Goal: Check status: Check status

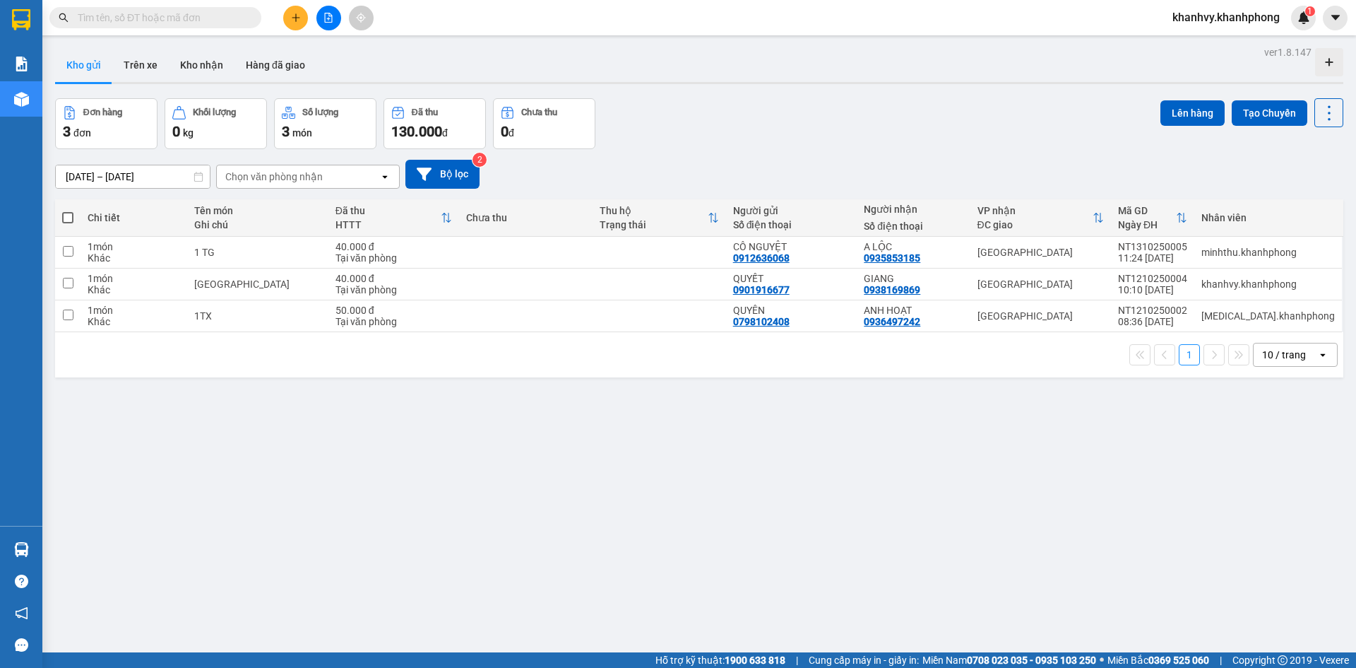
click at [212, 15] on input "text" at bounding box center [161, 18] width 167 height 16
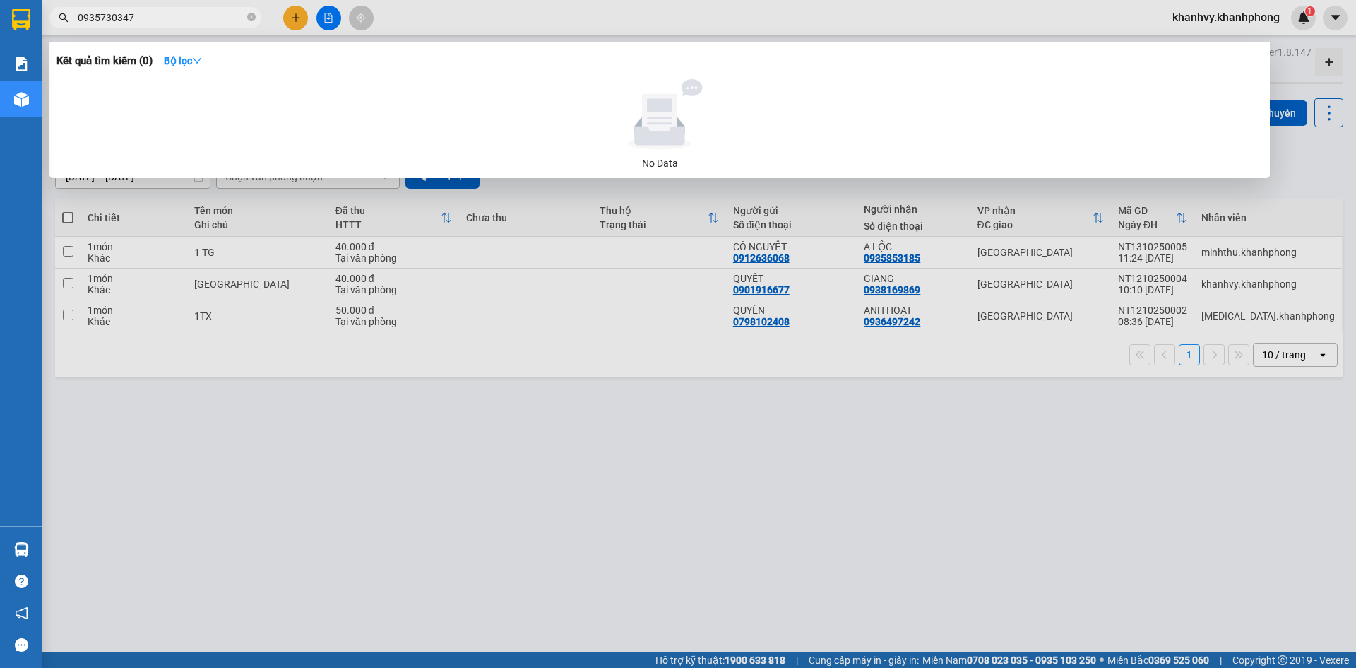
click at [175, 15] on input "0935730347" at bounding box center [161, 18] width 167 height 16
click at [176, 15] on input "0935730347" at bounding box center [161, 18] width 167 height 16
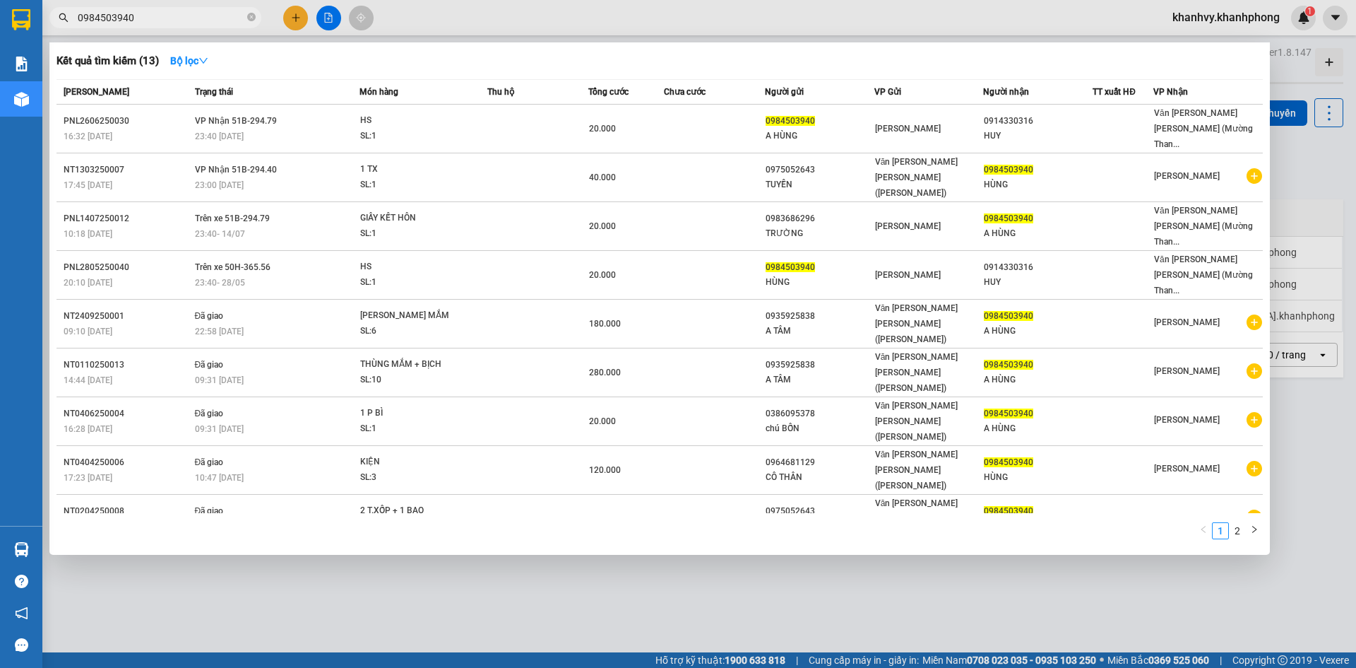
type input "0984503940"
click at [205, 646] on div at bounding box center [678, 334] width 1356 height 668
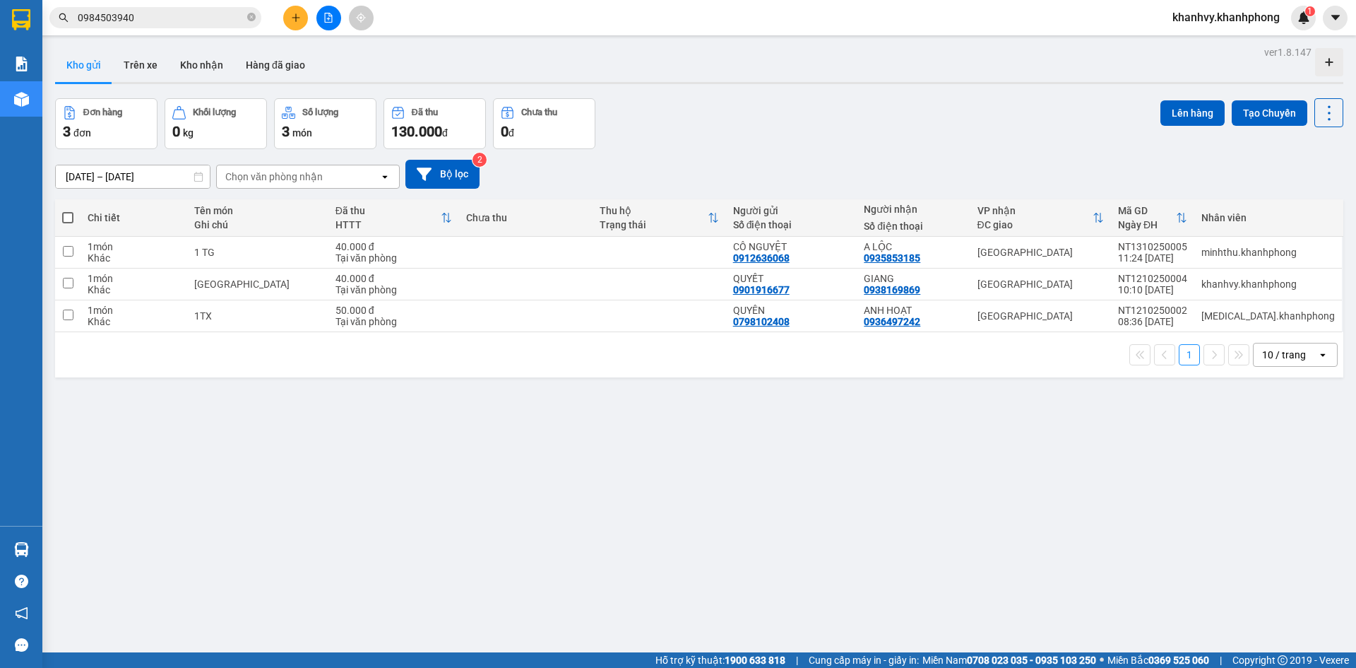
click at [160, 7] on span "0984503940" at bounding box center [155, 17] width 212 height 21
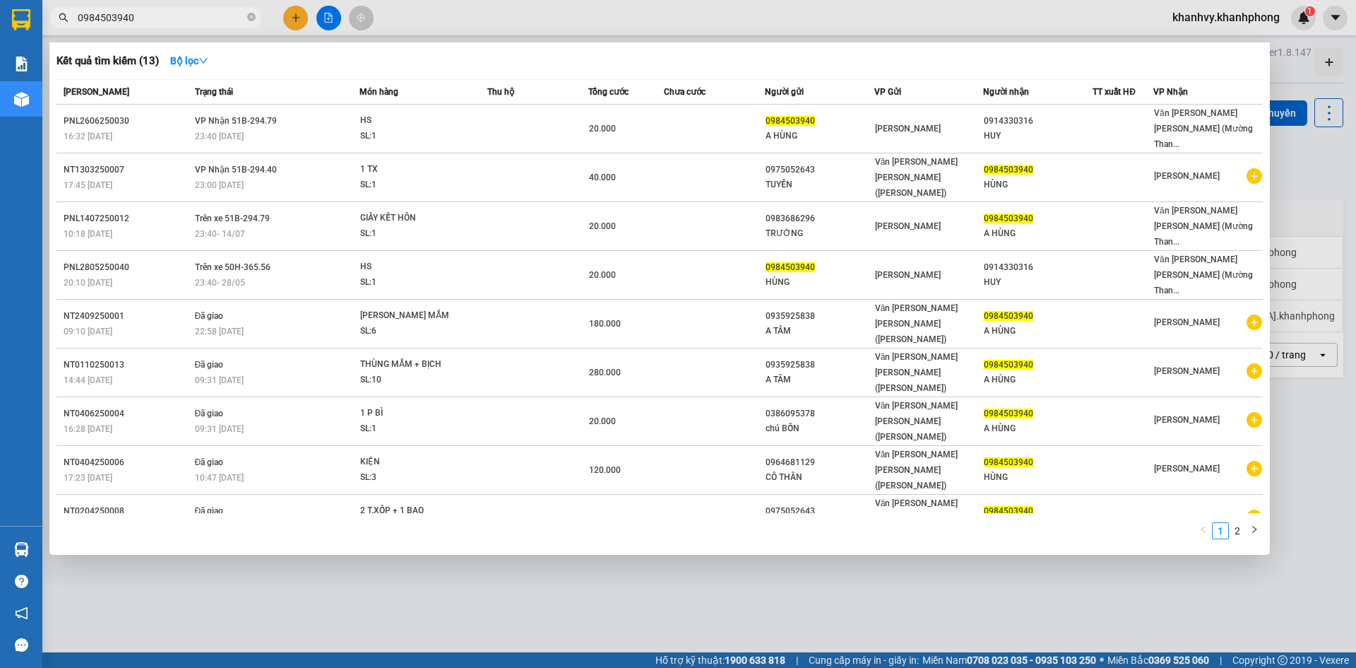
click at [160, 16] on input "0984503940" at bounding box center [161, 18] width 167 height 16
click at [1239, 523] on link "2" at bounding box center [1238, 531] width 16 height 16
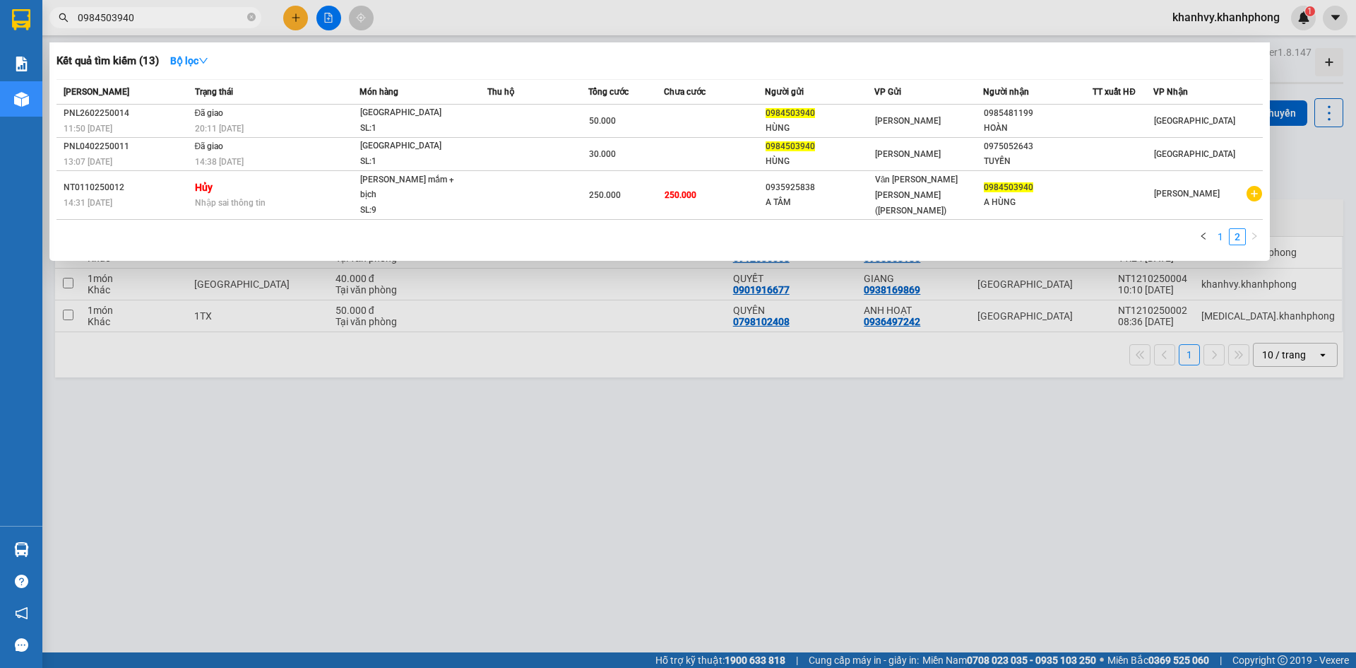
click at [1218, 229] on link "1" at bounding box center [1221, 237] width 16 height 16
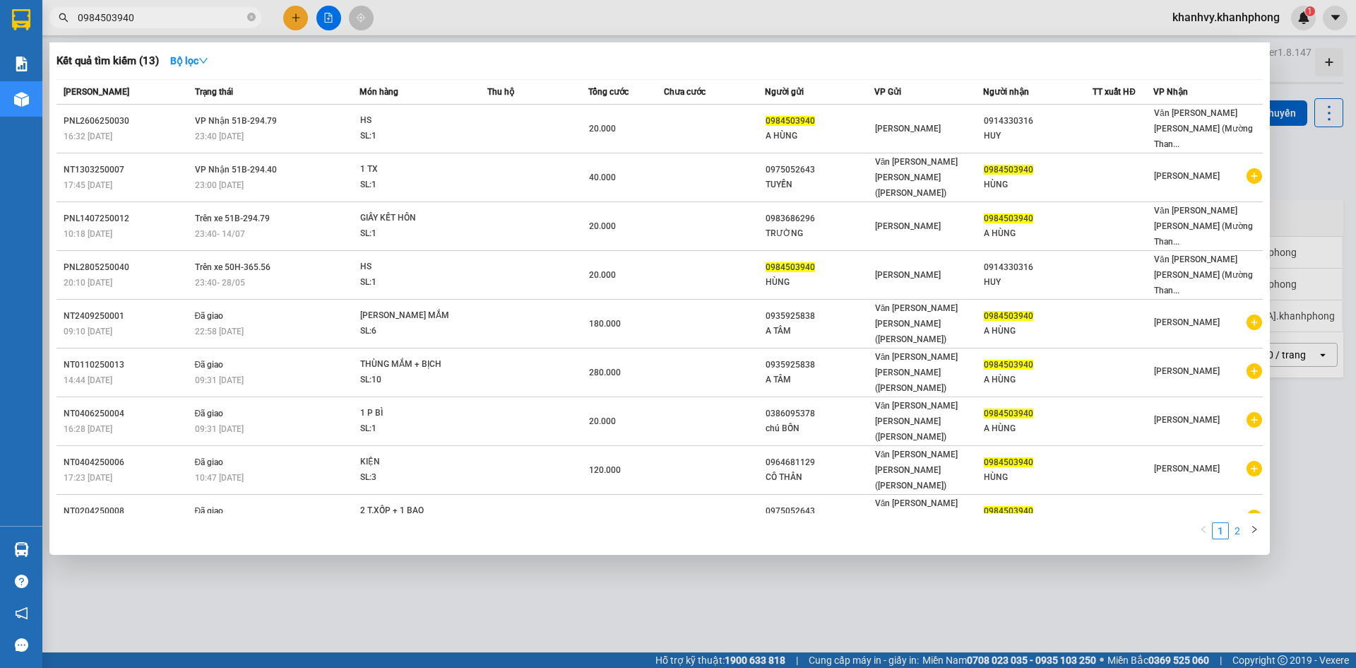
click at [1235, 523] on link "2" at bounding box center [1238, 531] width 16 height 16
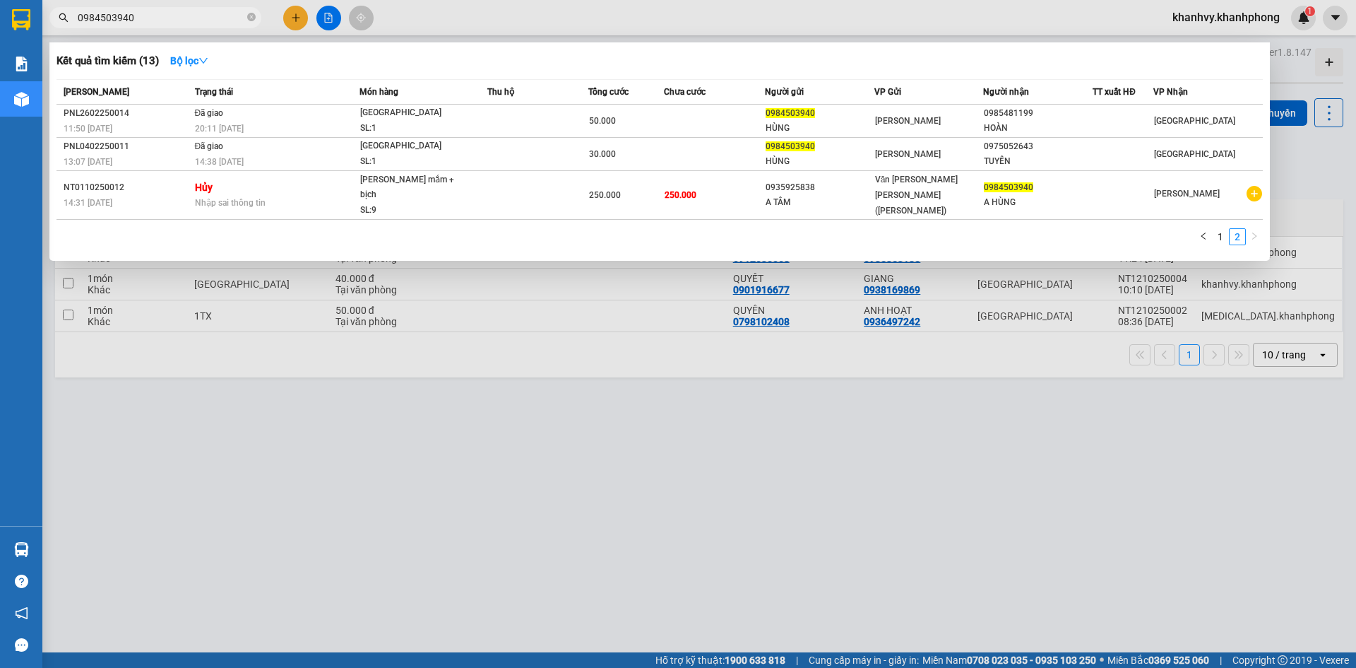
drag, startPoint x: 856, startPoint y: 614, endPoint x: 246, endPoint y: 422, distance: 639.8
click at [841, 605] on div at bounding box center [678, 334] width 1356 height 668
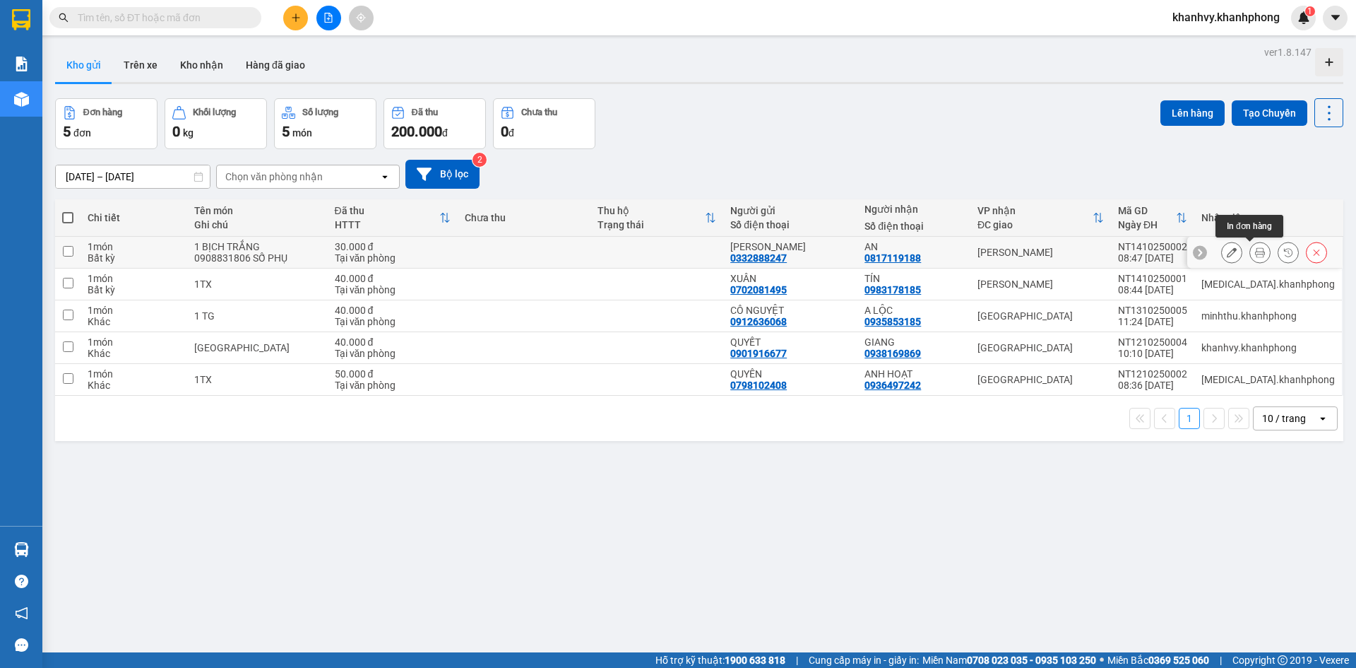
click at [1255, 254] on icon at bounding box center [1260, 252] width 10 height 10
